Goal: Transaction & Acquisition: Purchase product/service

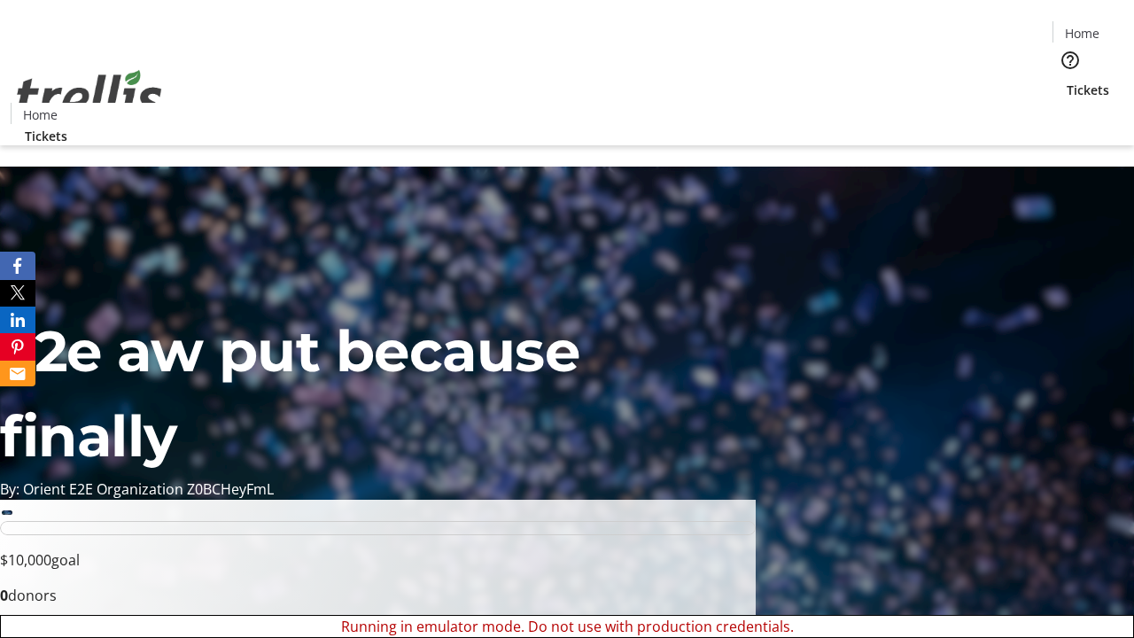
click at [1083, 27] on span "Sign Up" at bounding box center [1090, 24] width 51 height 21
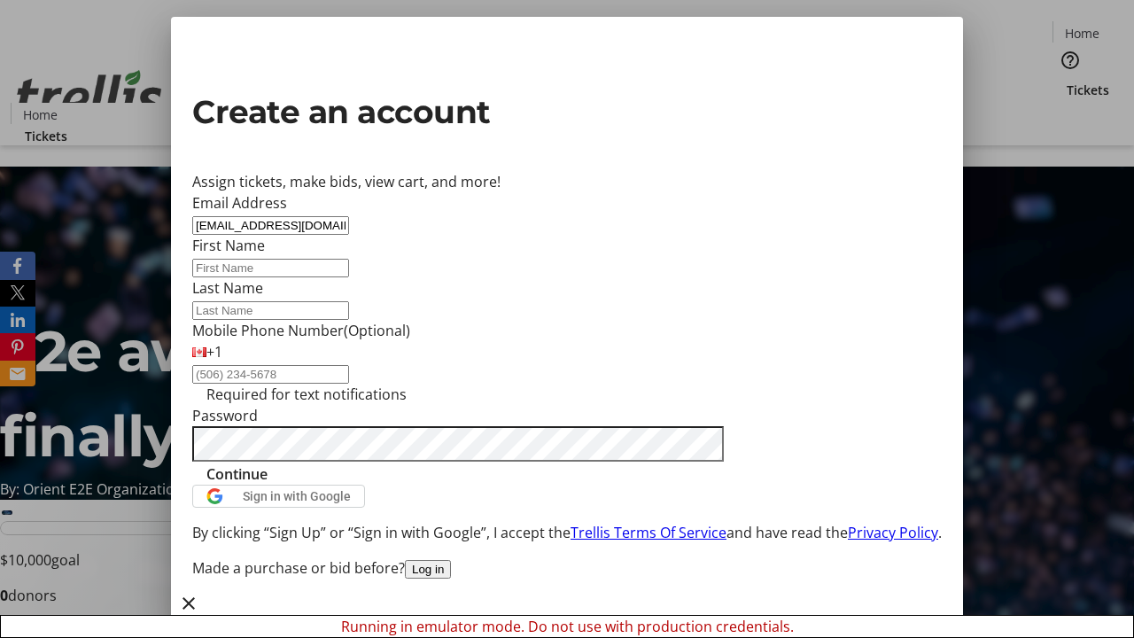
type input "[EMAIL_ADDRESS][DOMAIN_NAME]"
type input "Enola"
type input "Kuvalis"
click at [268, 485] on span "Continue" at bounding box center [236, 473] width 61 height 21
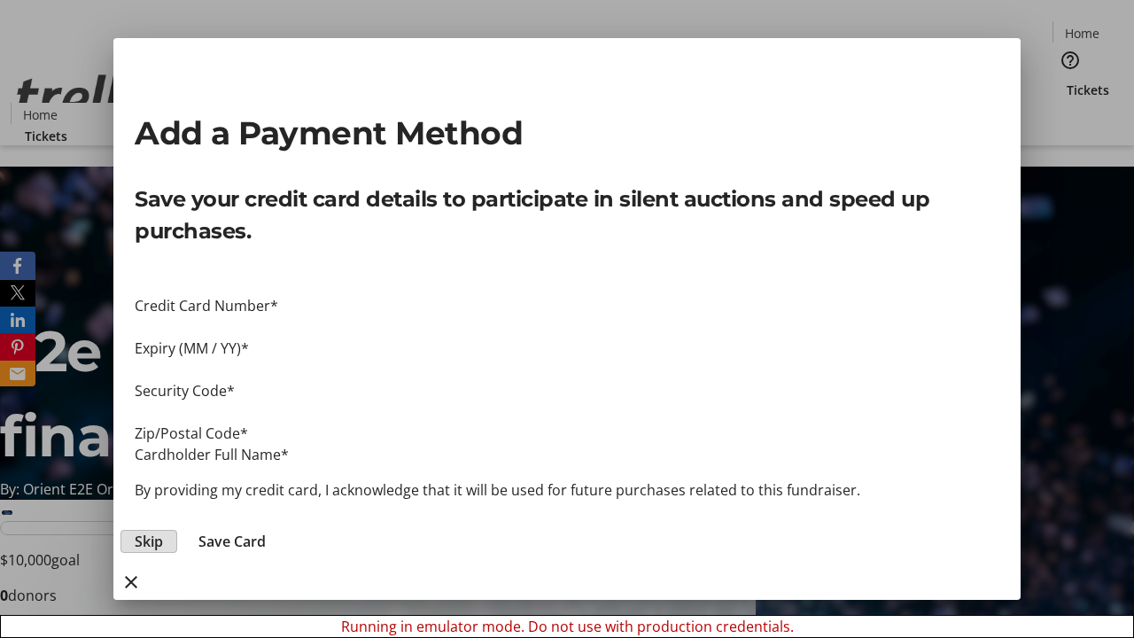
click at [163, 531] on span "Skip" at bounding box center [149, 541] width 28 height 21
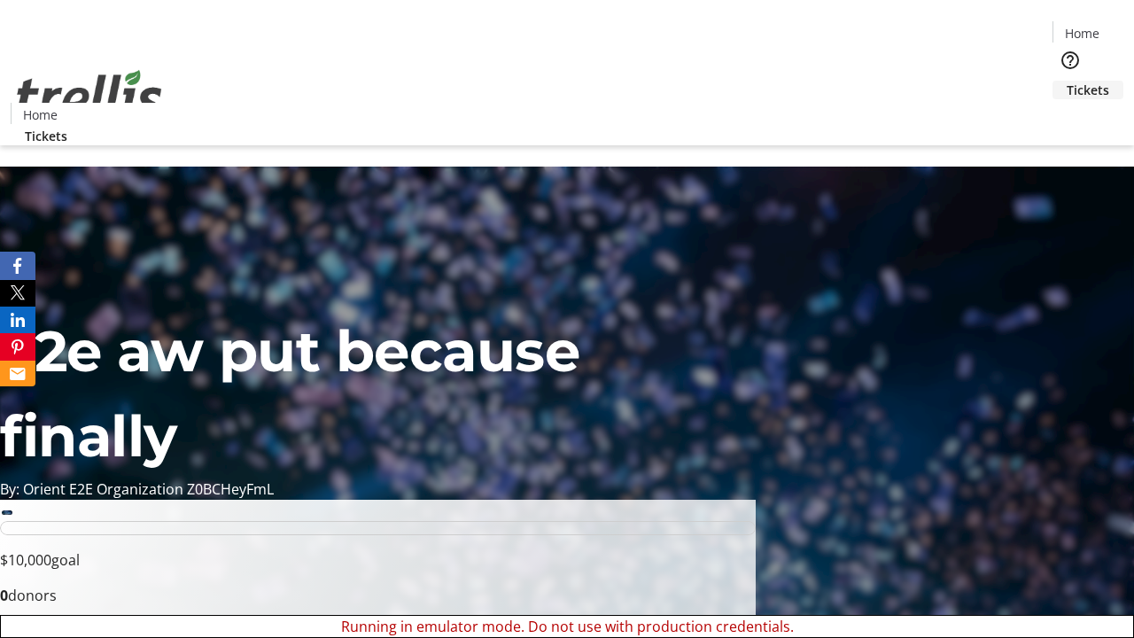
click at [1067, 81] on span "Tickets" at bounding box center [1088, 90] width 43 height 19
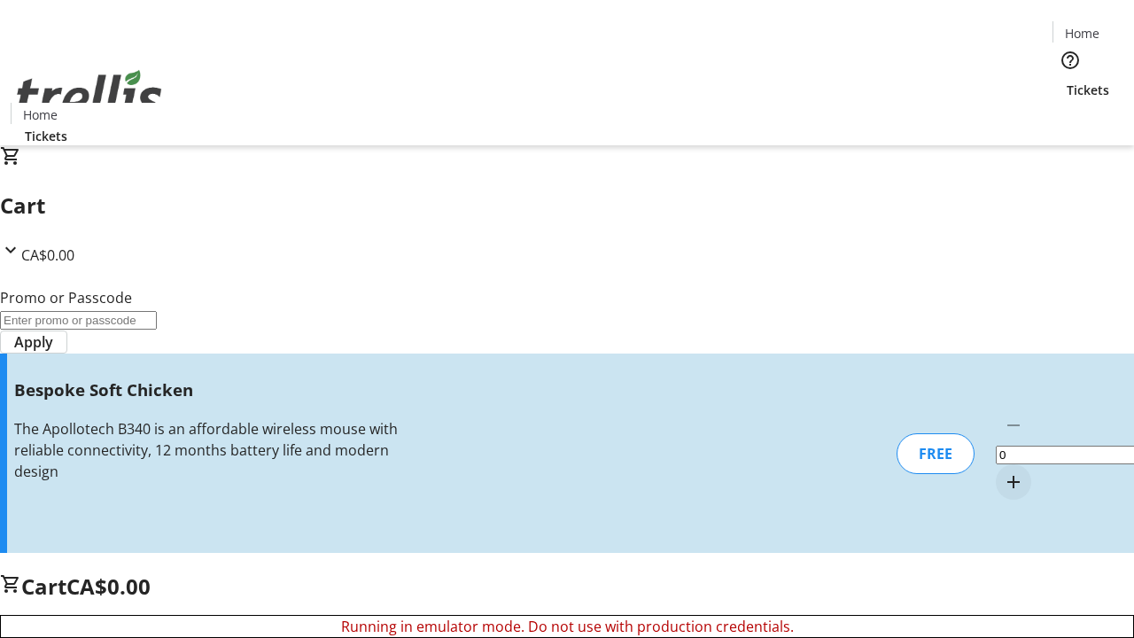
click at [1003, 471] on mat-icon "Increment by one" at bounding box center [1013, 481] width 21 height 21
type input "1"
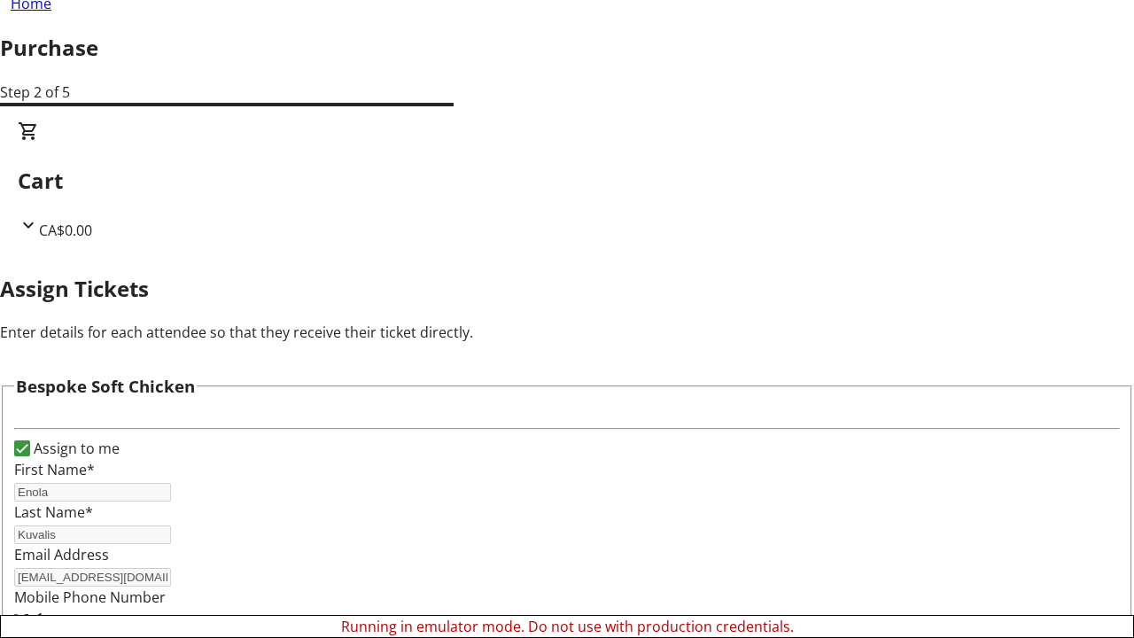
scroll to position [107, 0]
